Goal: Task Accomplishment & Management: Use online tool/utility

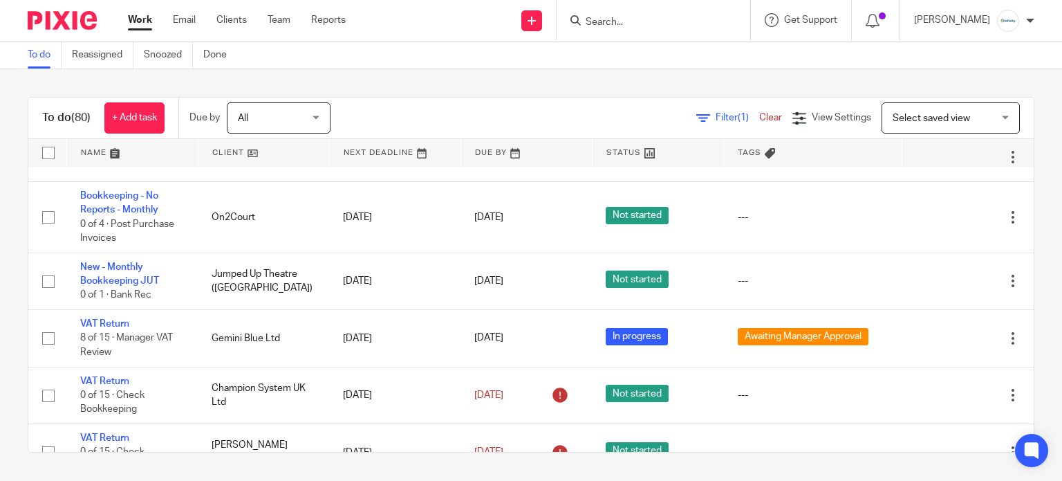
scroll to position [885, 0]
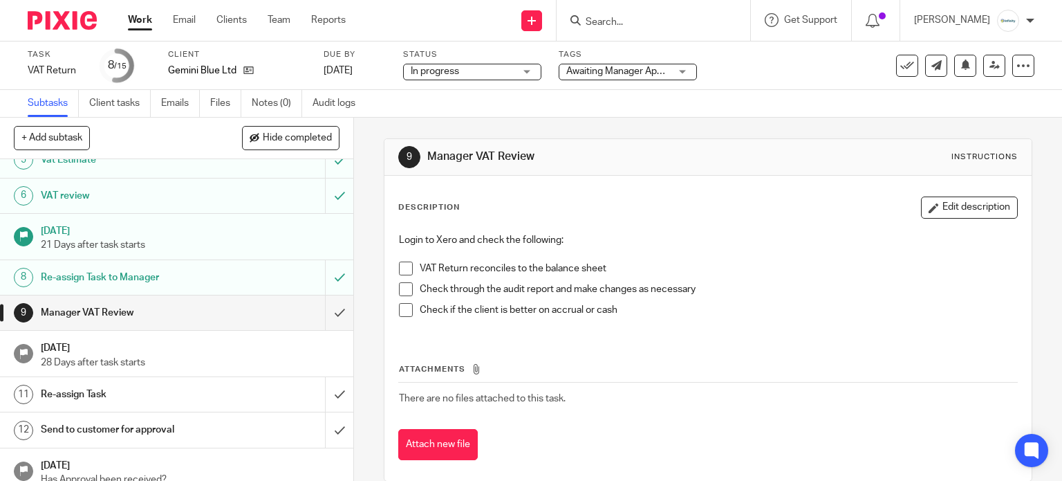
scroll to position [194, 0]
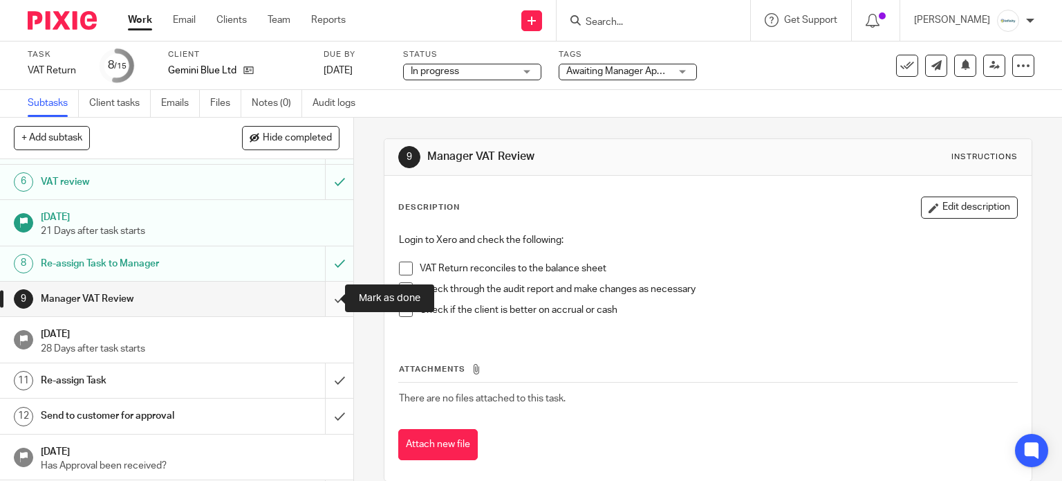
click at [324, 309] on input "submit" at bounding box center [176, 299] width 353 height 35
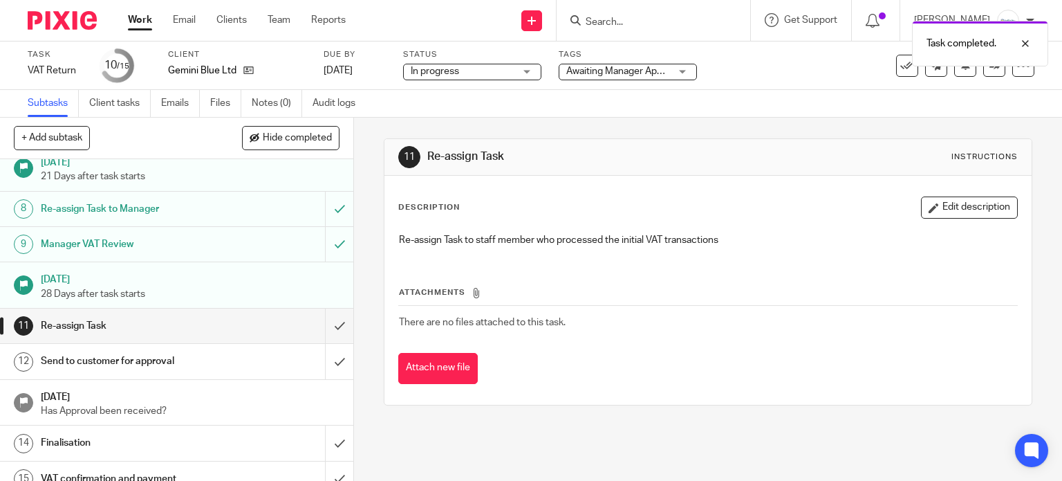
scroll to position [249, 0]
click at [329, 320] on input "submit" at bounding box center [176, 325] width 353 height 35
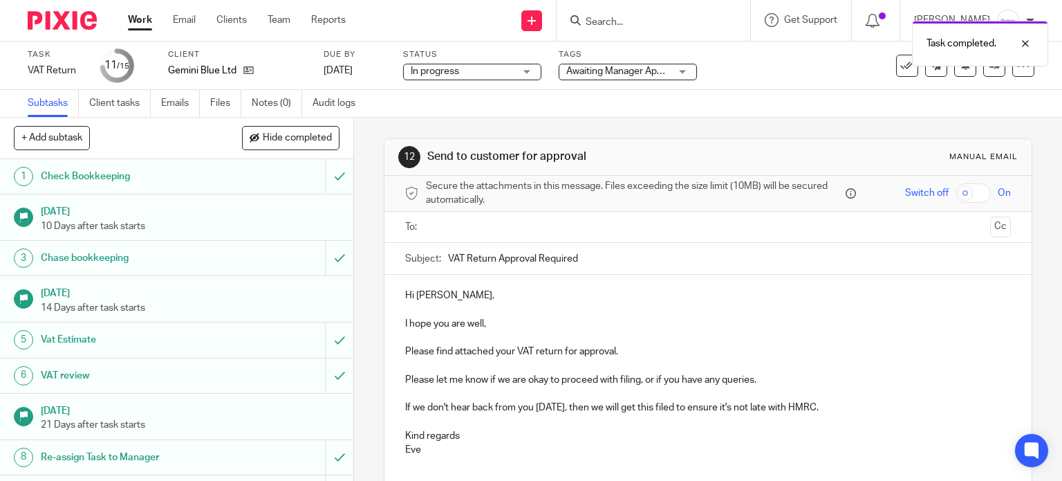
click at [582, 74] on span "Awaiting Manager Approval" at bounding box center [625, 71] width 117 height 10
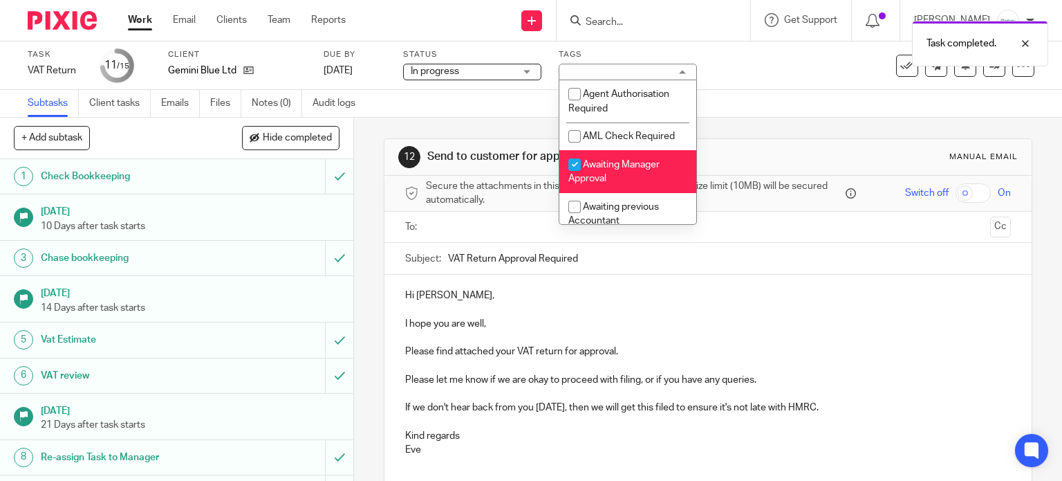
click at [598, 178] on span "Awaiting Manager Approval" at bounding box center [614, 172] width 91 height 24
checkbox input "false"
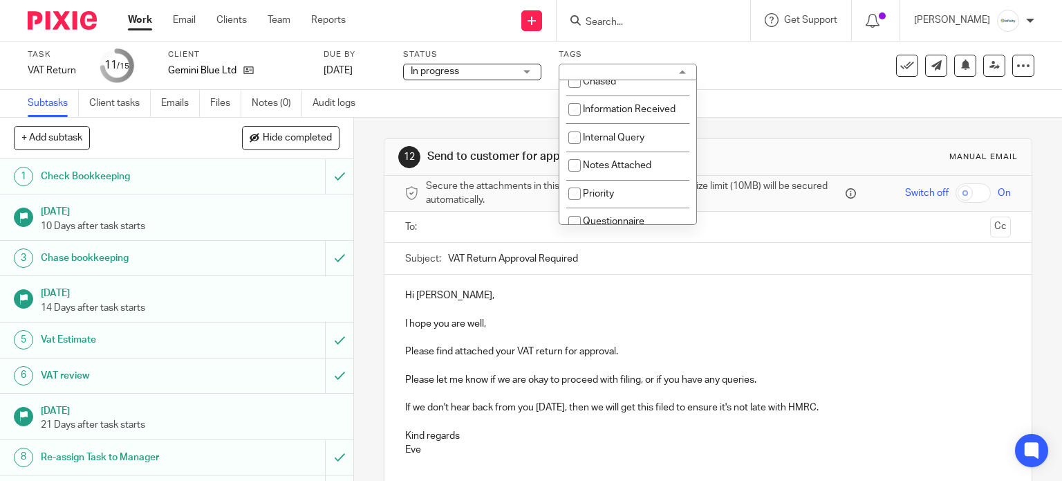
scroll to position [221, 0]
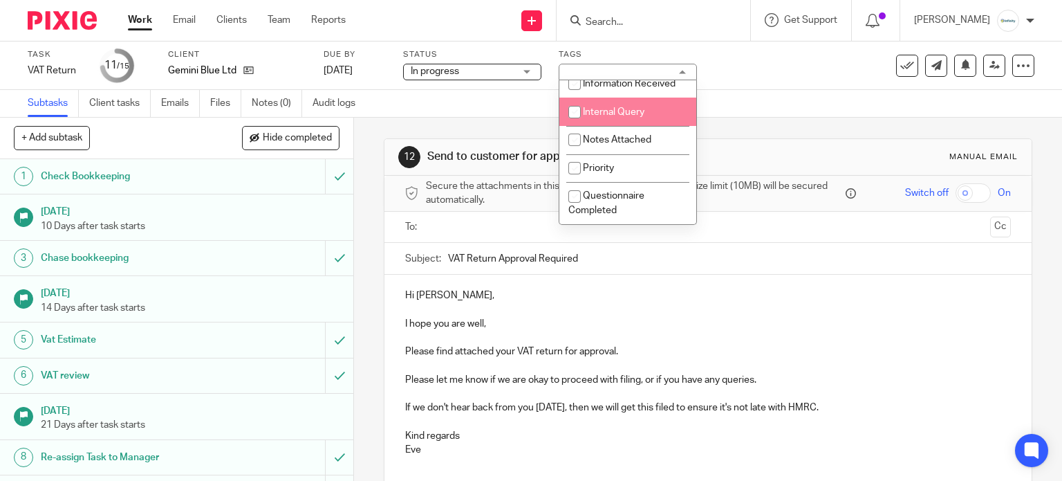
click at [662, 118] on li "Internal Query" at bounding box center [628, 112] width 137 height 28
checkbox input "true"
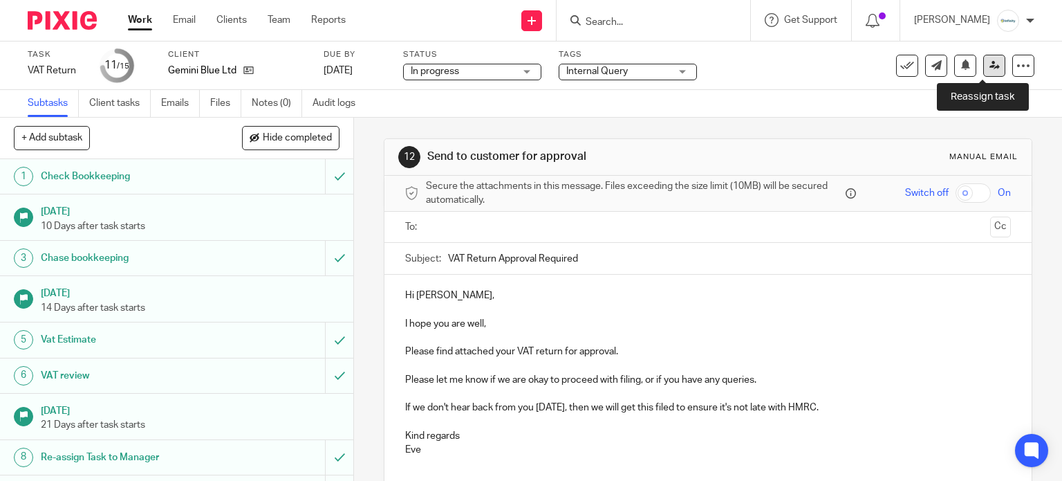
click at [990, 66] on icon at bounding box center [995, 65] width 10 height 10
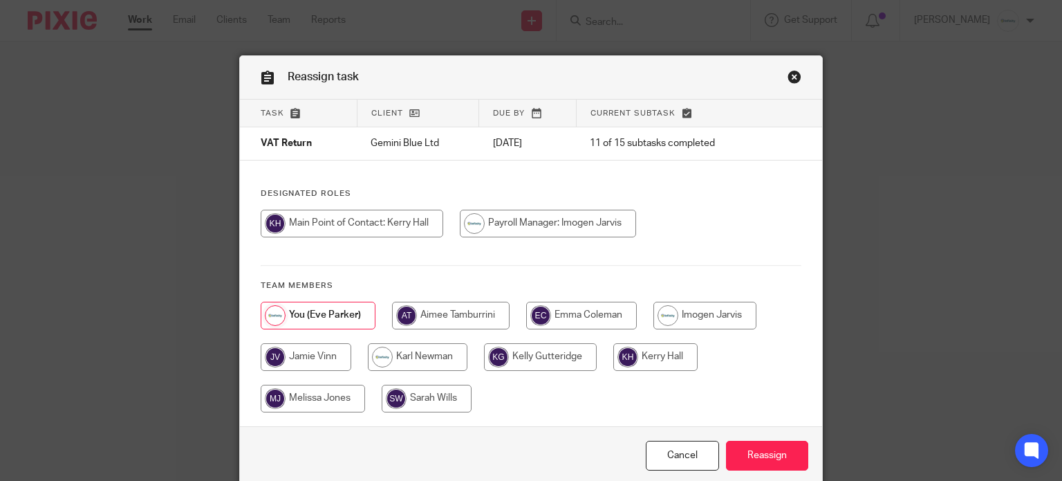
click at [636, 359] on input "radio" at bounding box center [656, 357] width 84 height 28
radio input "true"
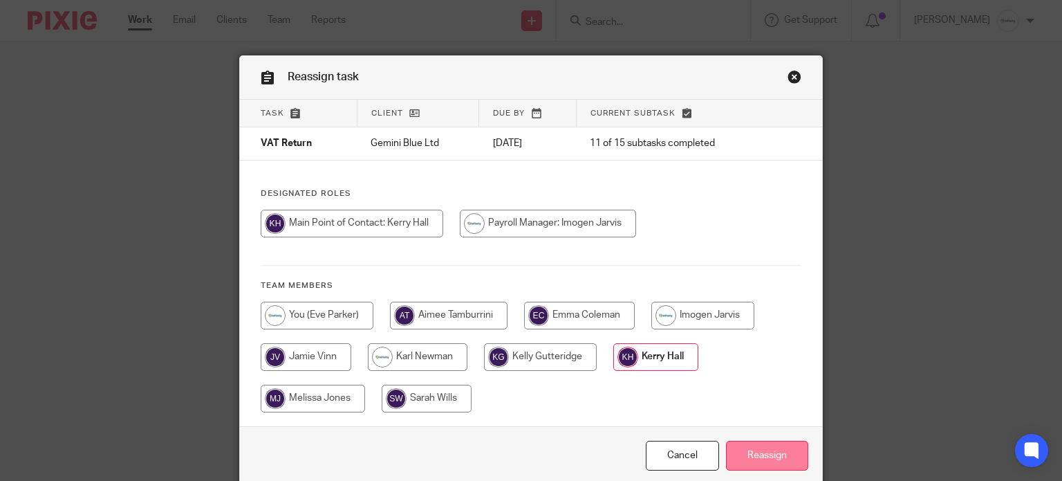
click at [757, 441] on input "Reassign" at bounding box center [767, 456] width 82 height 30
